Goal: Find contact information: Find contact information

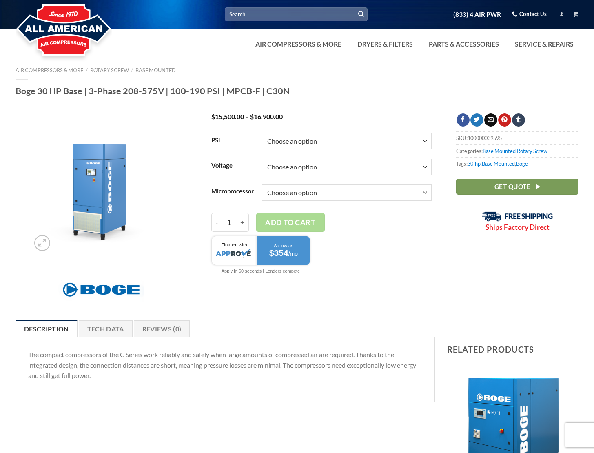
click at [538, 16] on link "Contact Us" at bounding box center [529, 14] width 35 height 13
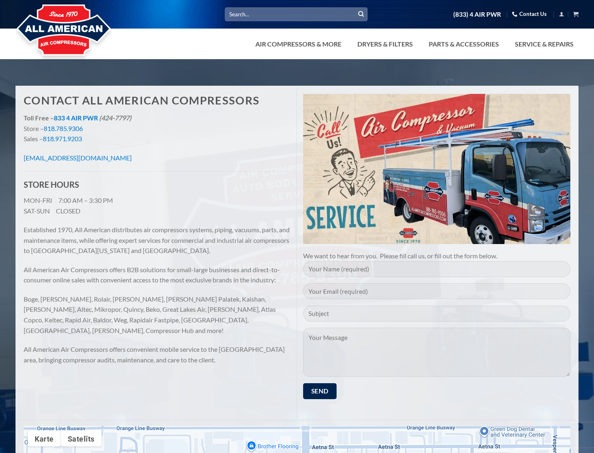
drag, startPoint x: 137, startPoint y: 159, endPoint x: 8, endPoint y: 158, distance: 129.3
click at [8, 158] on div "Contact All American Compressors Toll Free – 833 4 AIR PWR (424-7797) Store – 8…" at bounding box center [297, 359] width 594 height 576
copy link "[EMAIL_ADDRESS][DOMAIN_NAME]"
